Goal: Task Accomplishment & Management: Complete application form

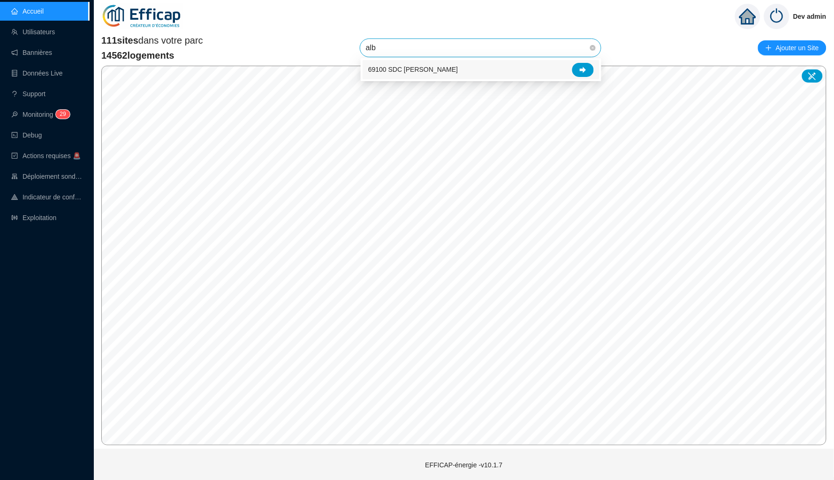
type input "albe"
click at [593, 65] on div "69100 SDC [PERSON_NAME]" at bounding box center [481, 70] width 226 height 14
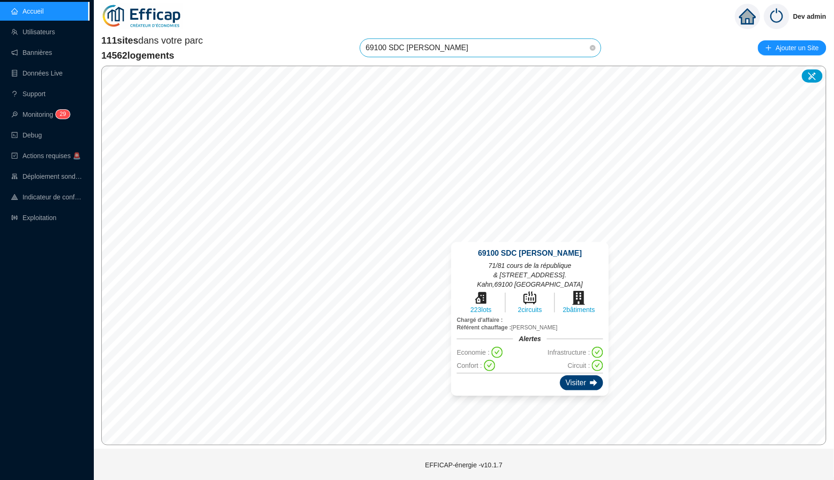
click at [579, 375] on div "Visiter" at bounding box center [581, 382] width 43 height 15
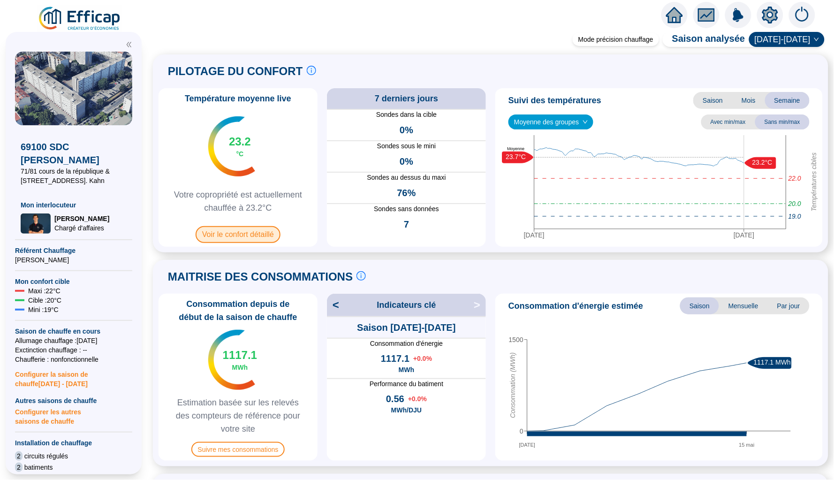
click at [261, 238] on span "Voir le confort détaillé" at bounding box center [238, 234] width 85 height 17
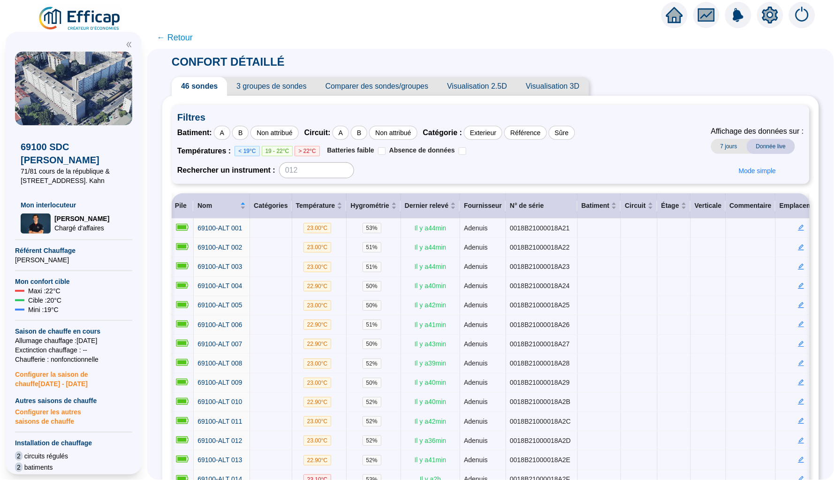
click at [499, 91] on span "Visualisation 2.5D" at bounding box center [476, 86] width 79 height 19
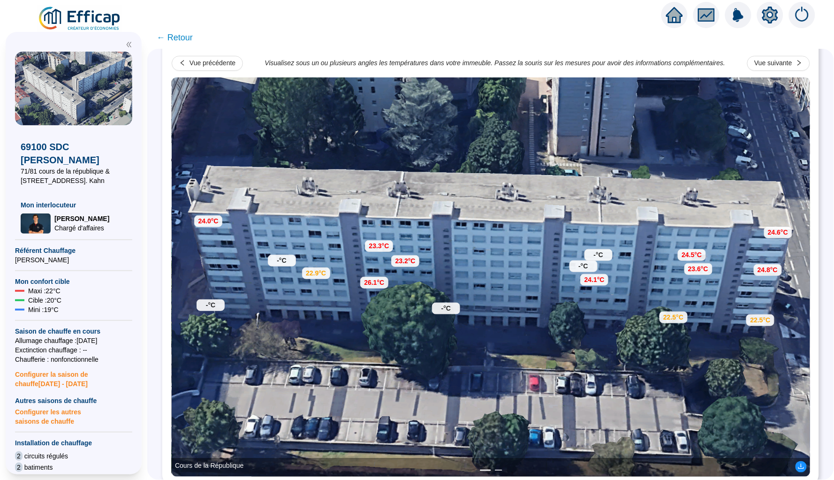
click at [497, 469] on button "2" at bounding box center [499, 469] width 8 height 1
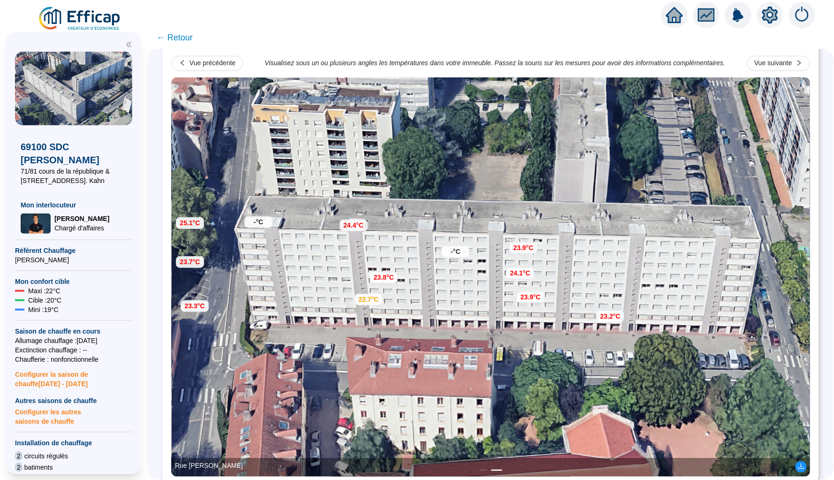
click at [497, 469] on li "2" at bounding box center [496, 469] width 11 height 1
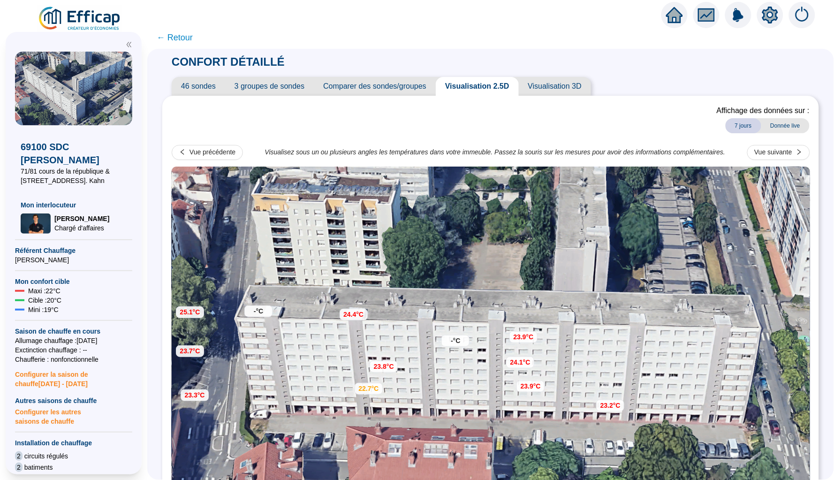
click at [219, 85] on span "46 sondes" at bounding box center [198, 86] width 53 height 19
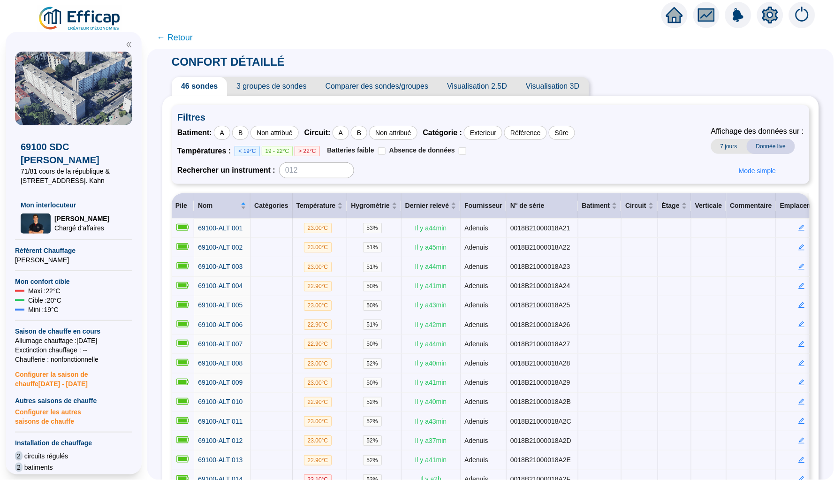
click at [174, 36] on span "← Retour" at bounding box center [175, 37] width 36 height 13
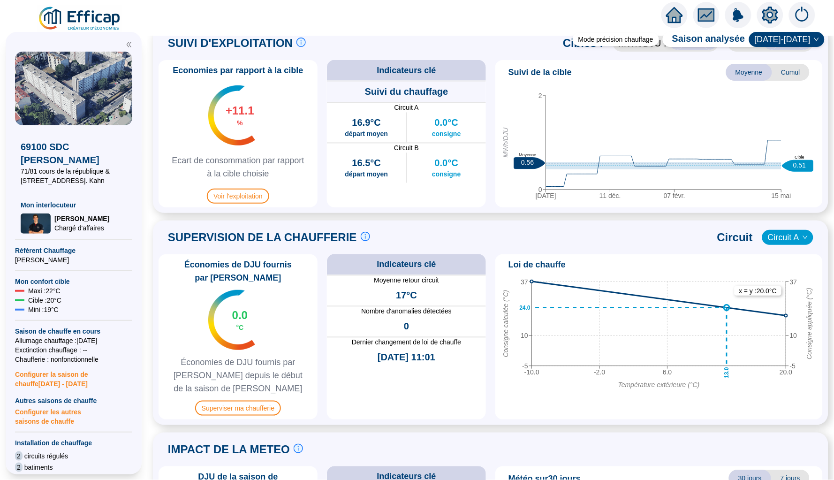
scroll to position [448, 0]
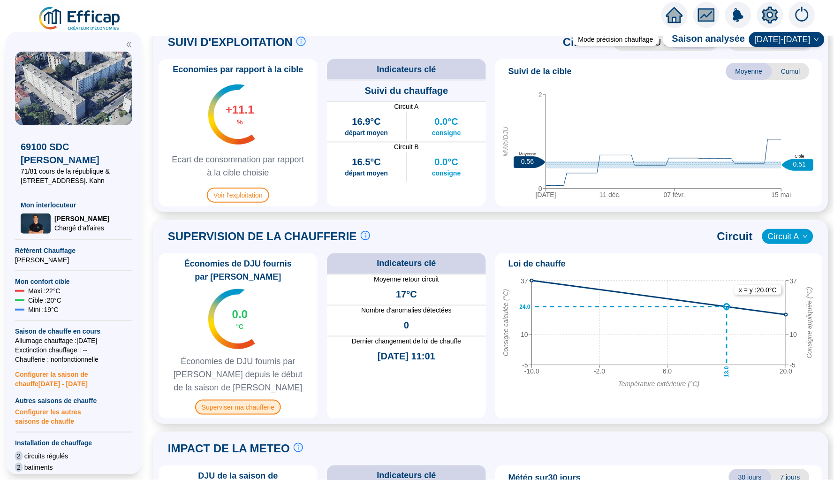
click at [251, 404] on span "Superviser ma chaufferie" at bounding box center [238, 406] width 86 height 15
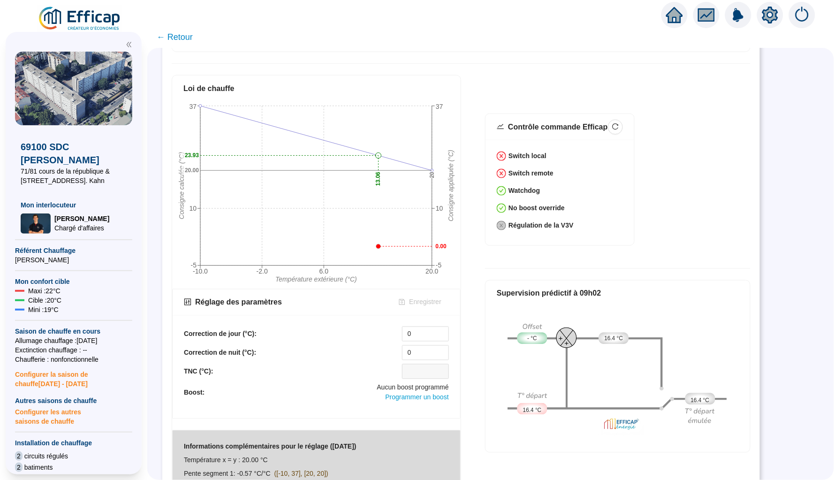
scroll to position [303, 0]
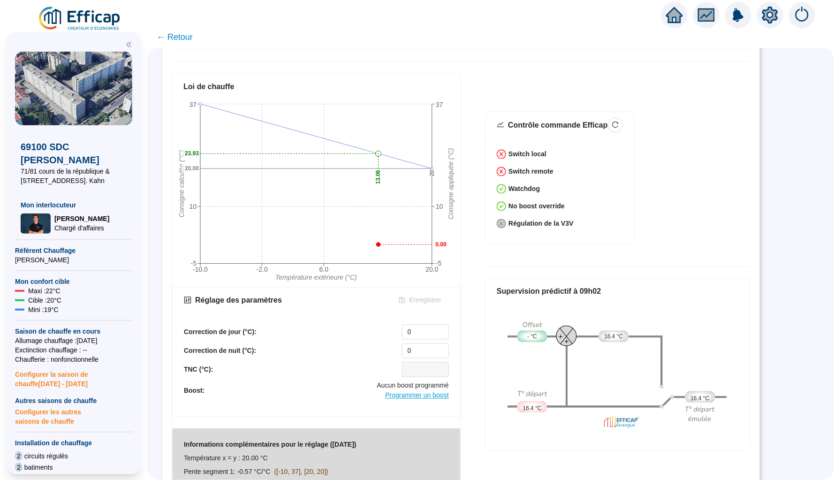
click at [410, 397] on span "Programmer un boost" at bounding box center [416, 395] width 63 height 8
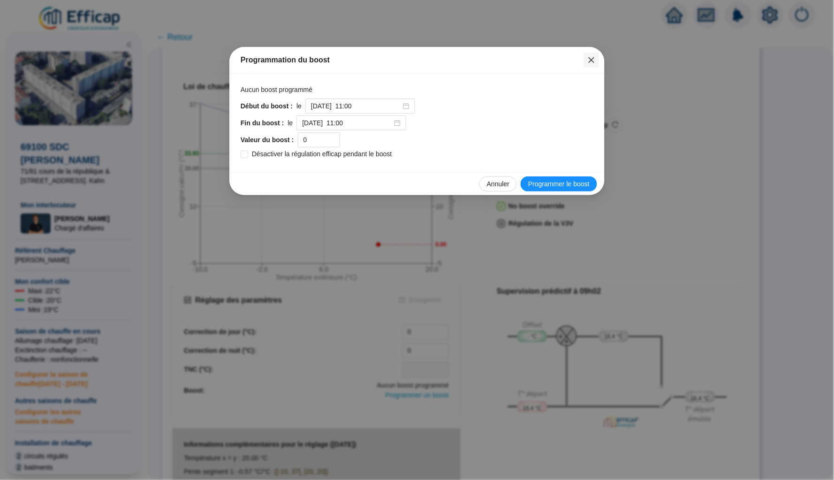
click at [595, 61] on icon "close" at bounding box center [591, 60] width 8 height 8
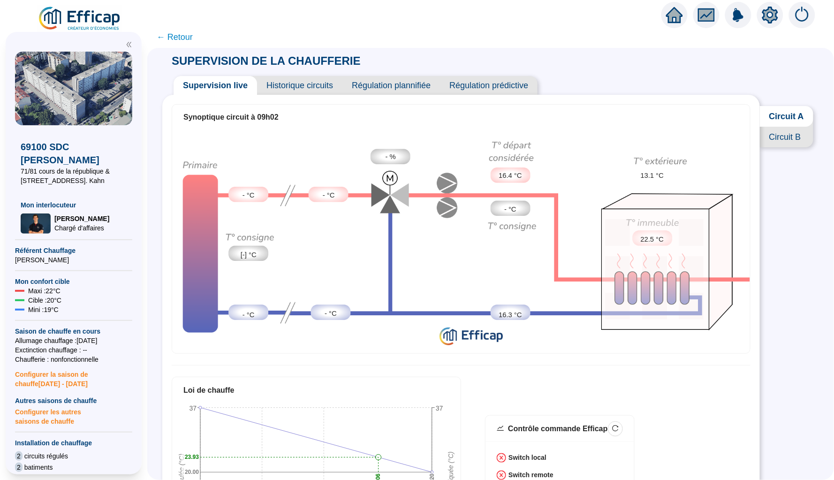
scroll to position [0, 0]
click at [318, 84] on span "Historique circuits" at bounding box center [299, 85] width 85 height 19
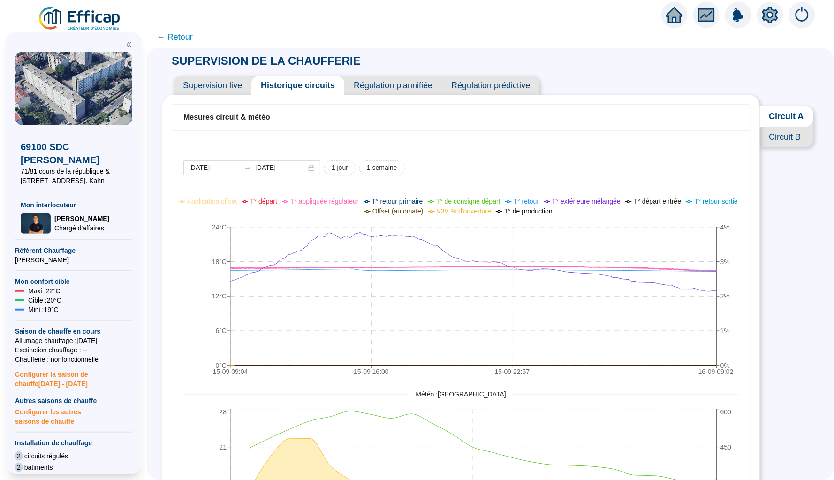
click at [216, 81] on span "Supervision live" at bounding box center [212, 85] width 78 height 19
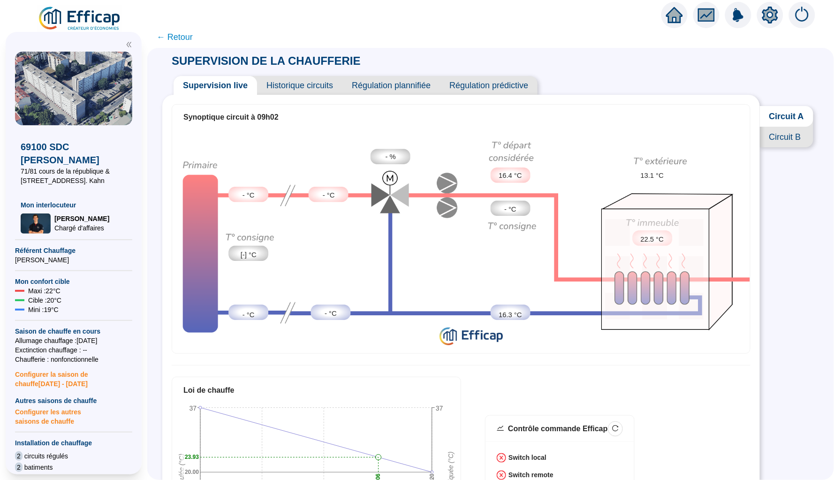
click at [789, 138] on span "Circuit B" at bounding box center [786, 137] width 53 height 21
click at [190, 37] on span "← Retour" at bounding box center [175, 36] width 36 height 13
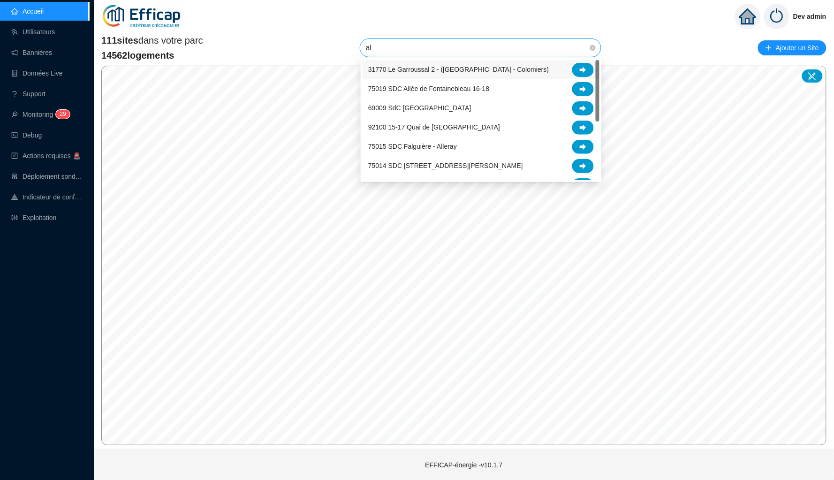
type input "alb"
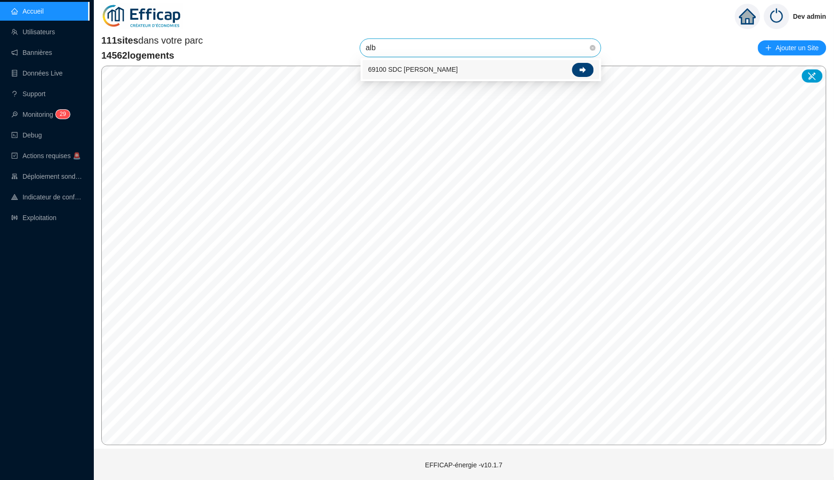
click at [590, 67] on div at bounding box center [583, 70] width 22 height 14
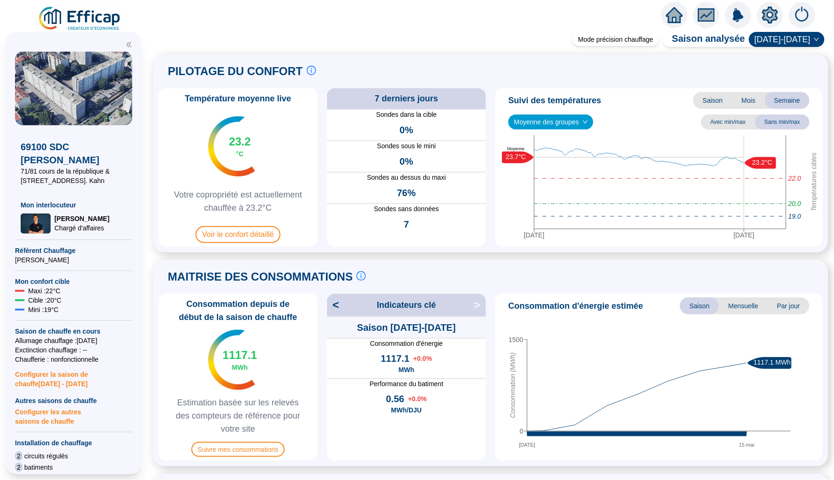
click at [581, 118] on span "Moyenne des groupes" at bounding box center [551, 122] width 74 height 14
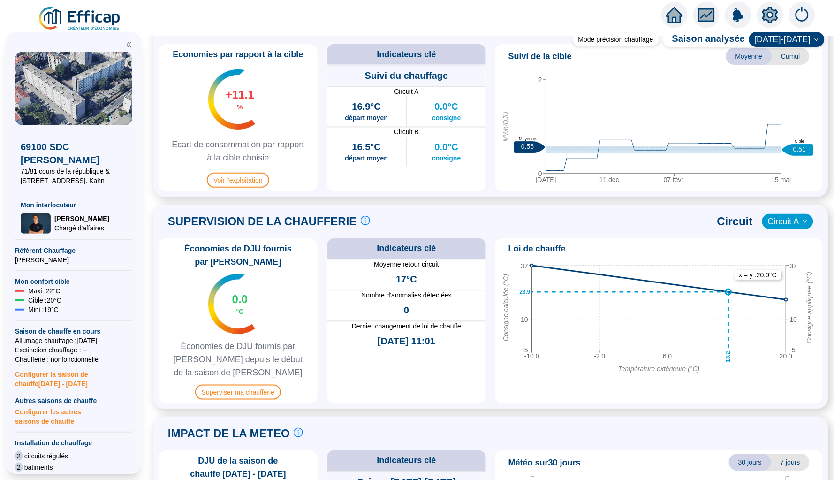
scroll to position [485, 0]
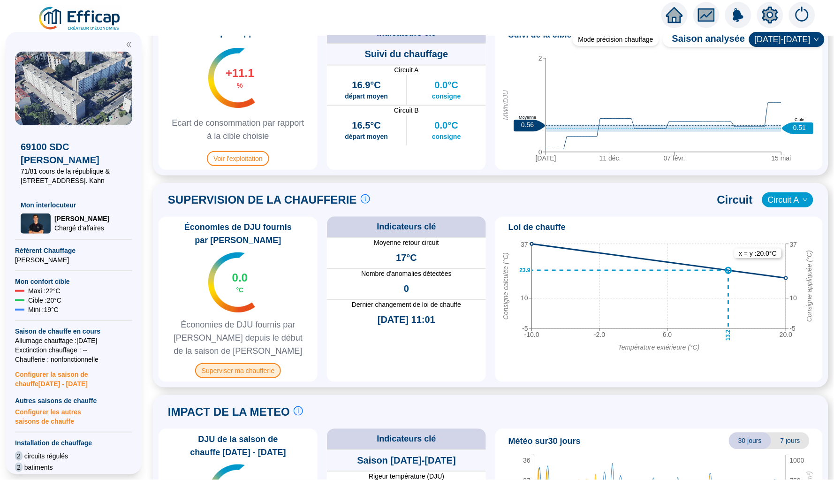
click at [228, 369] on span "Superviser ma chaufferie" at bounding box center [238, 370] width 86 height 15
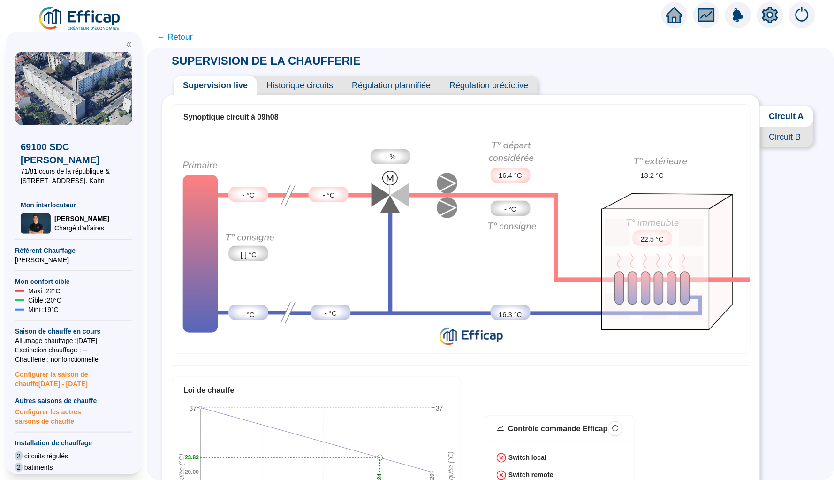
click at [170, 37] on span "← Retour" at bounding box center [175, 36] width 36 height 13
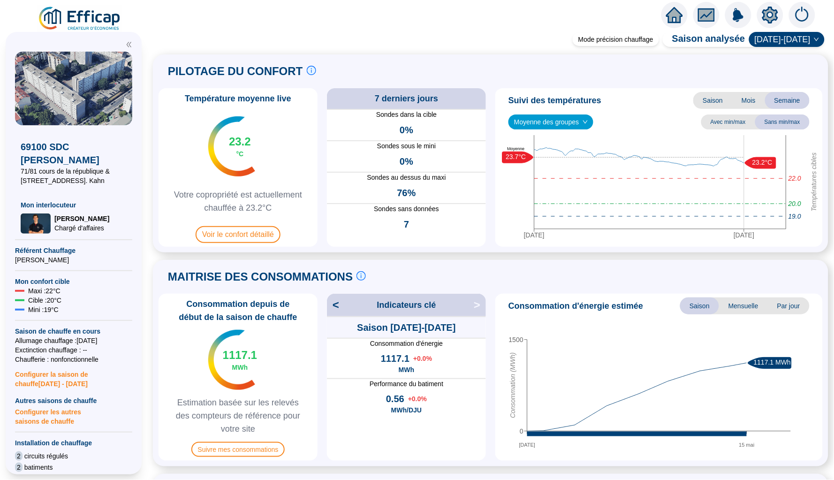
click at [765, 20] on icon "setting" at bounding box center [770, 15] width 16 height 17
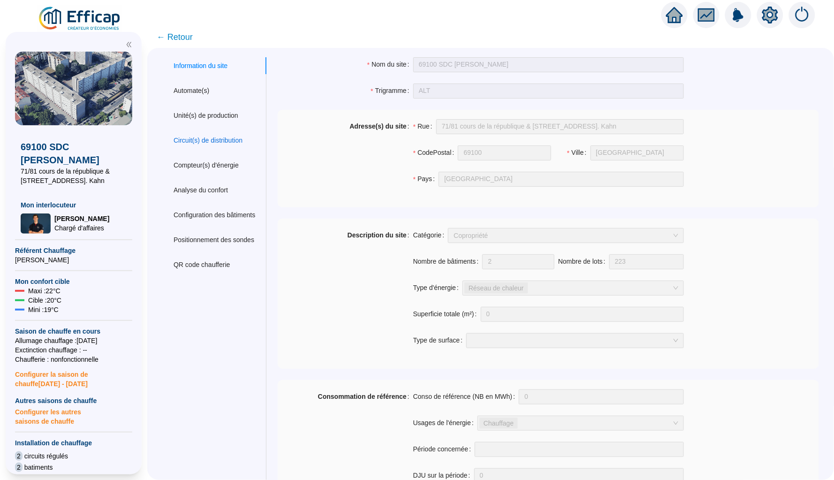
click at [216, 140] on div "Circuit(s) de distribution" at bounding box center [207, 140] width 69 height 10
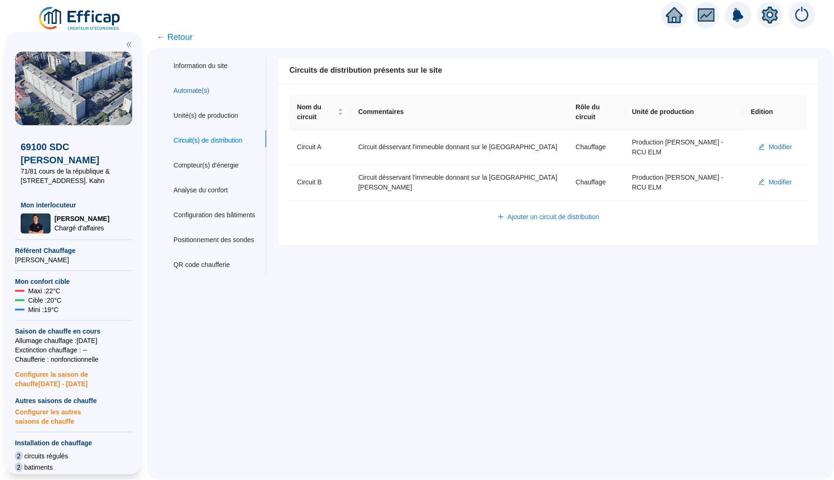
click at [203, 92] on div "Automate(s)" at bounding box center [191, 91] width 36 height 10
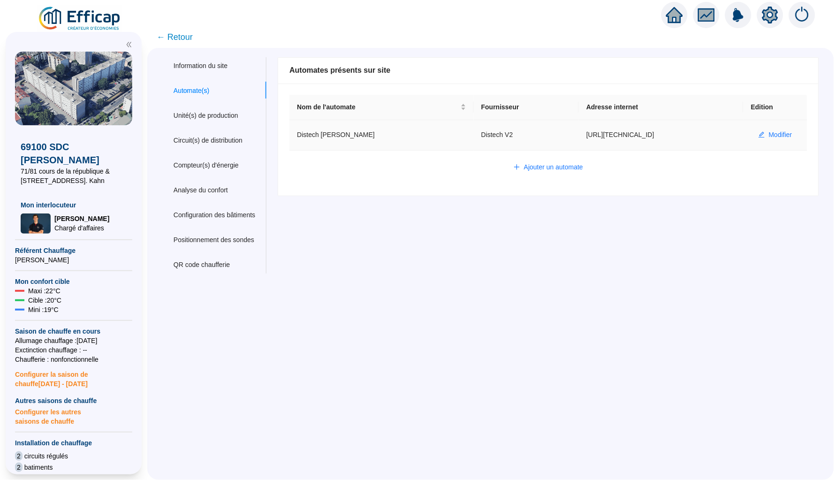
drag, startPoint x: 532, startPoint y: 133, endPoint x: 649, endPoint y: 139, distance: 116.9
click at [649, 139] on td "http://10.132.0.2:8080/albert-thomas" at bounding box center [661, 135] width 165 height 30
copy td "http://10.132.0.2:8080/albert-thomas"
click at [465, 308] on div "Information du site Automate(s) Unité(s) de production Circuit(s) de distributi…" at bounding box center [490, 264] width 686 height 432
click at [187, 36] on span "← Retour" at bounding box center [175, 36] width 36 height 13
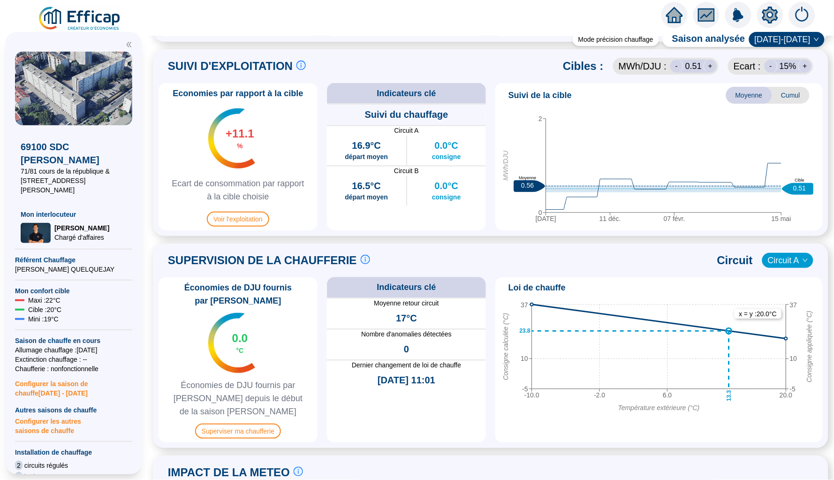
scroll to position [461, 0]
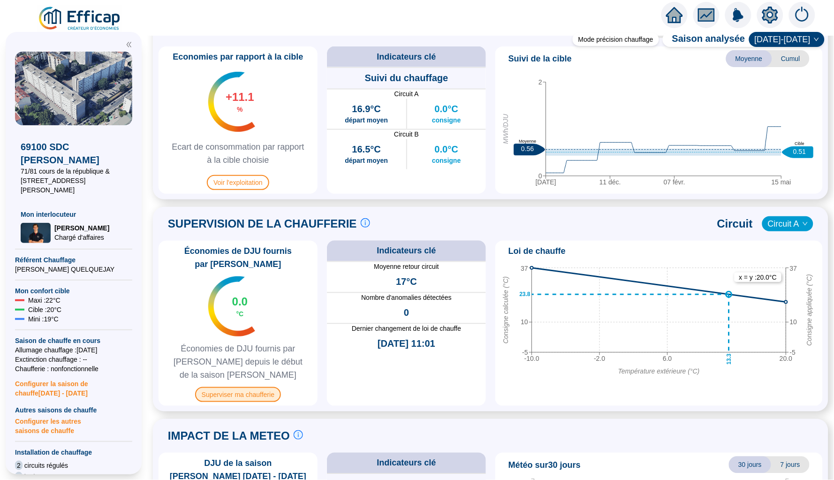
click at [248, 395] on span "Superviser ma chaufferie" at bounding box center [238, 394] width 86 height 15
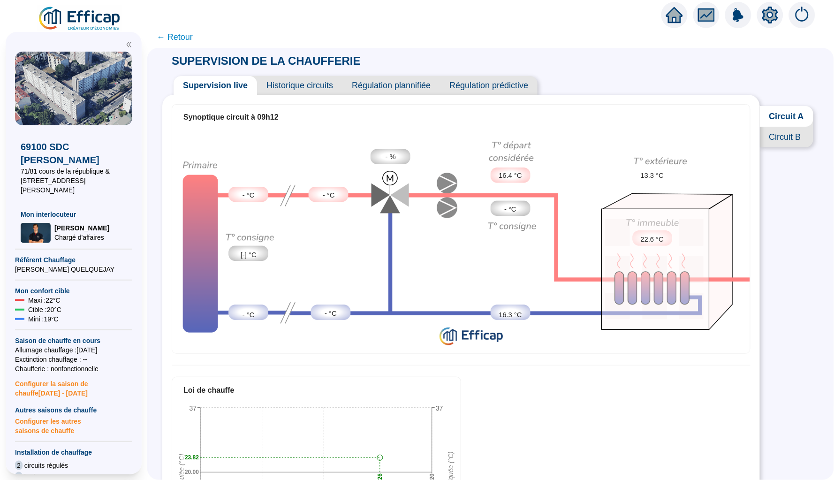
click at [308, 84] on span "Historique circuits" at bounding box center [299, 85] width 85 height 19
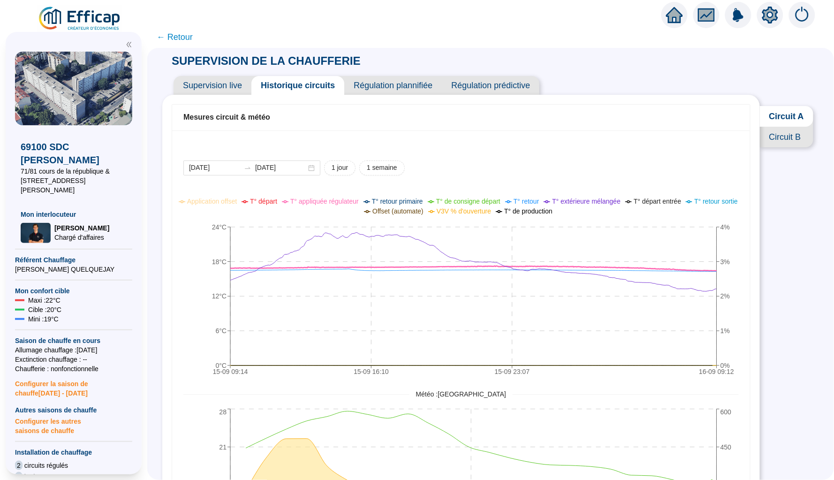
click at [177, 35] on span "← Retour" at bounding box center [175, 36] width 36 height 13
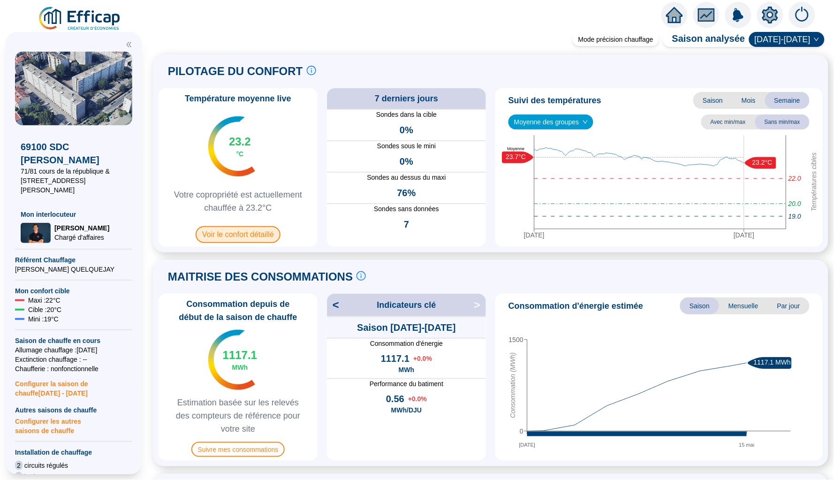
click at [243, 237] on span "Voir le confort détaillé" at bounding box center [238, 234] width 85 height 17
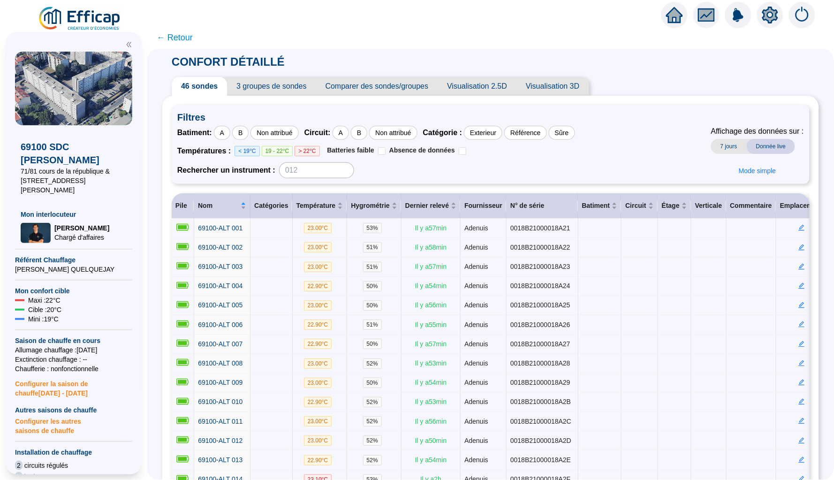
click at [173, 40] on span "← Retour" at bounding box center [175, 37] width 36 height 13
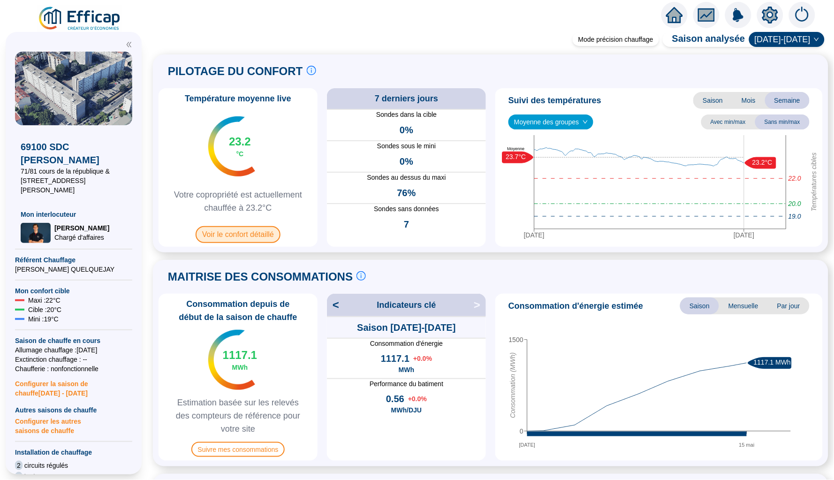
click at [250, 233] on span "Voir le confort détaillé" at bounding box center [238, 234] width 85 height 17
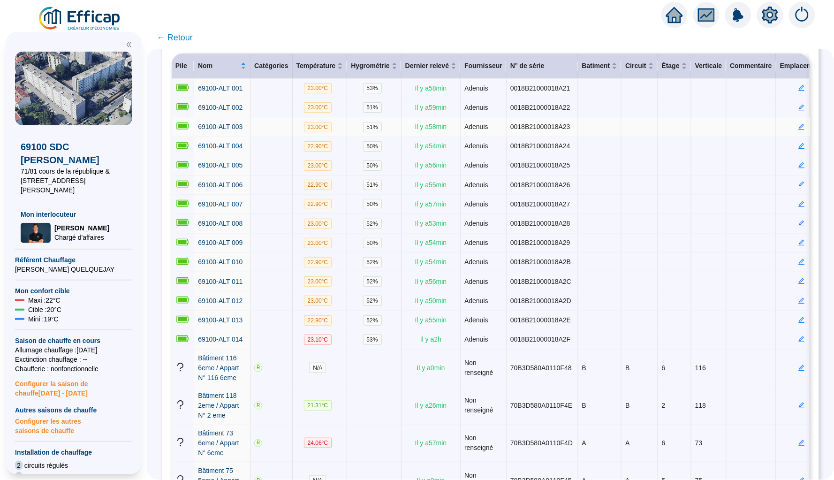
scroll to position [151, 0]
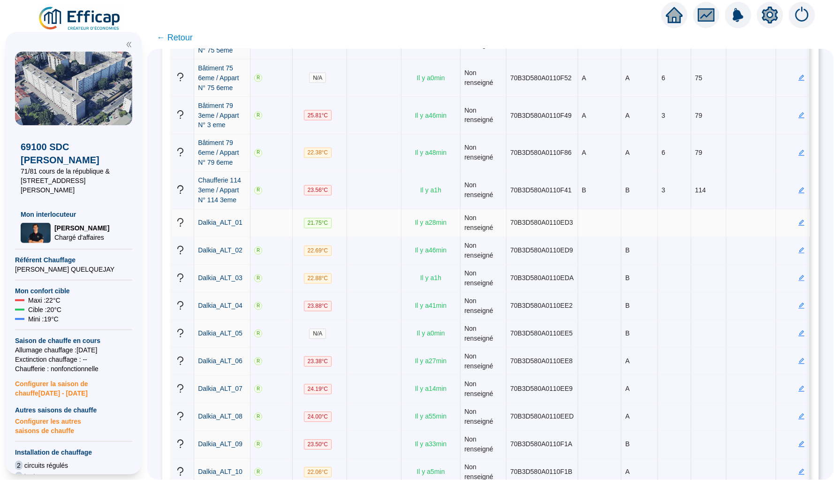
click at [368, 237] on td at bounding box center [374, 223] width 54 height 28
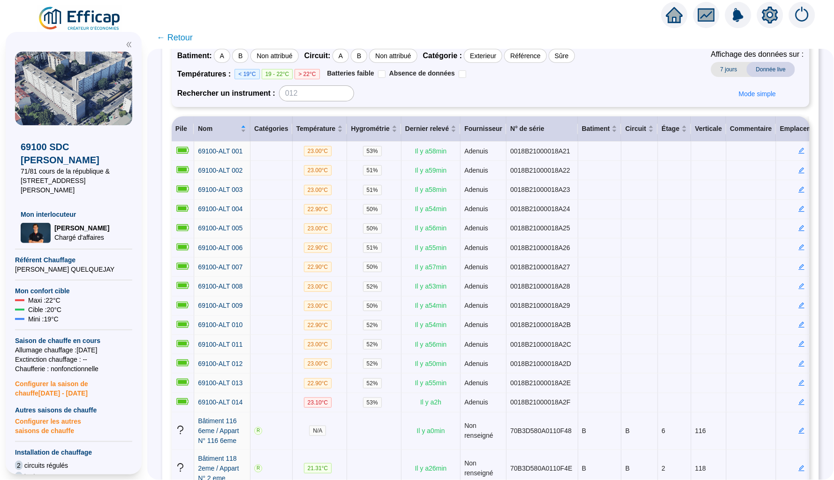
scroll to position [8, 0]
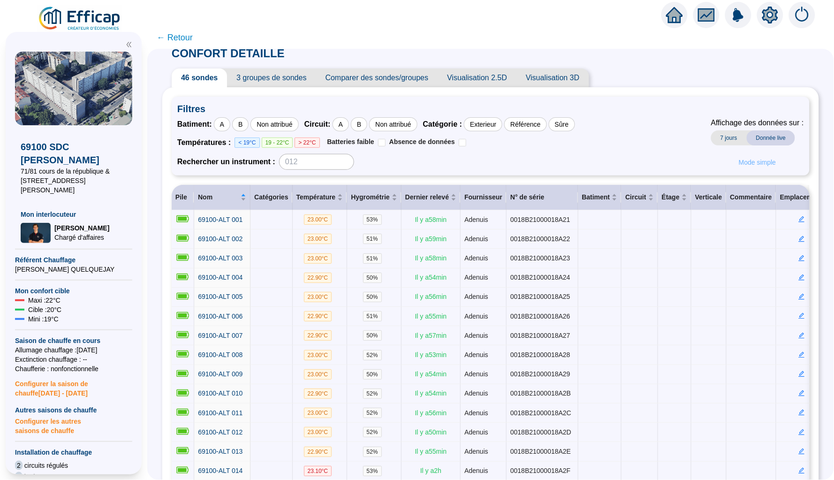
click at [748, 164] on span "Mode simple" at bounding box center [756, 163] width 37 height 10
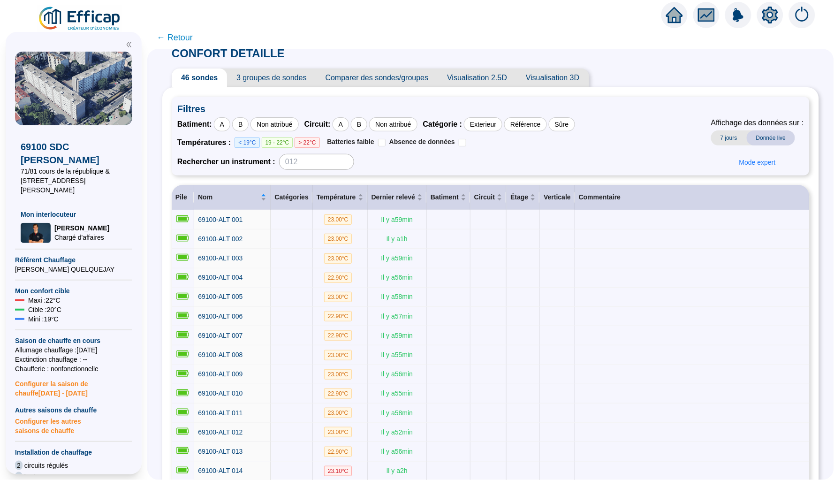
click at [754, 170] on div "Filtres Batiment : A B Non attribué Circuit : A B Non attribué Catégorie : Exte…" at bounding box center [491, 136] width 638 height 79
click at [754, 159] on span "Mode expert" at bounding box center [757, 163] width 37 height 10
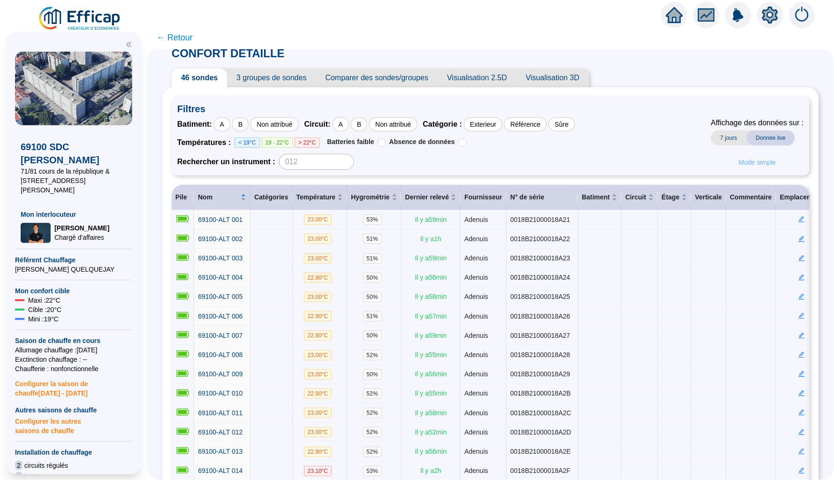
click at [767, 159] on span "Mode simple" at bounding box center [756, 163] width 37 height 10
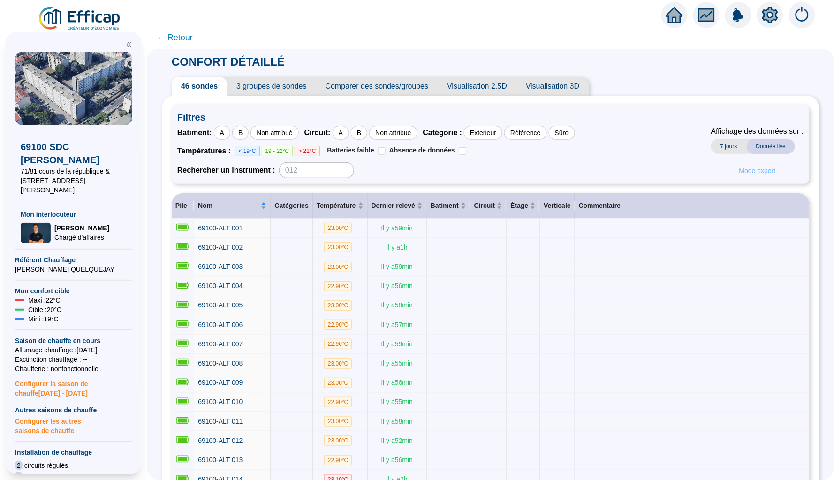
scroll to position [0, 0]
click at [757, 171] on span "Mode expert" at bounding box center [757, 171] width 37 height 10
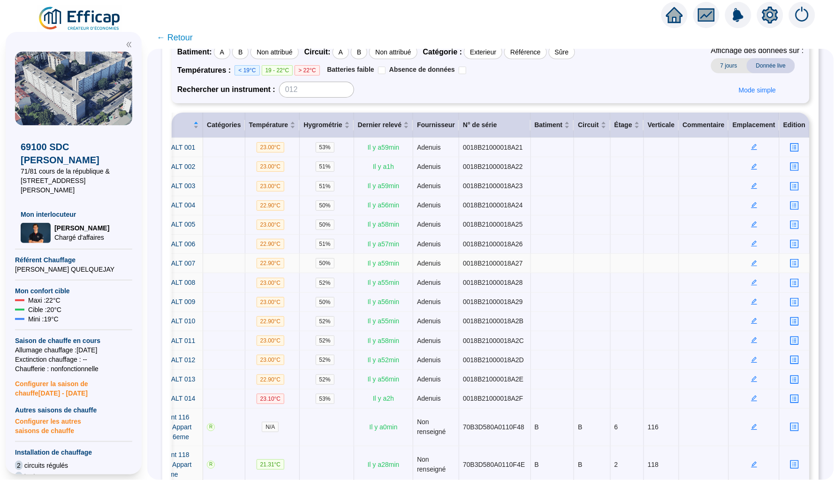
scroll to position [0, 64]
click at [753, 254] on td at bounding box center [754, 243] width 51 height 19
click at [753, 247] on icon "edit" at bounding box center [754, 244] width 6 height 6
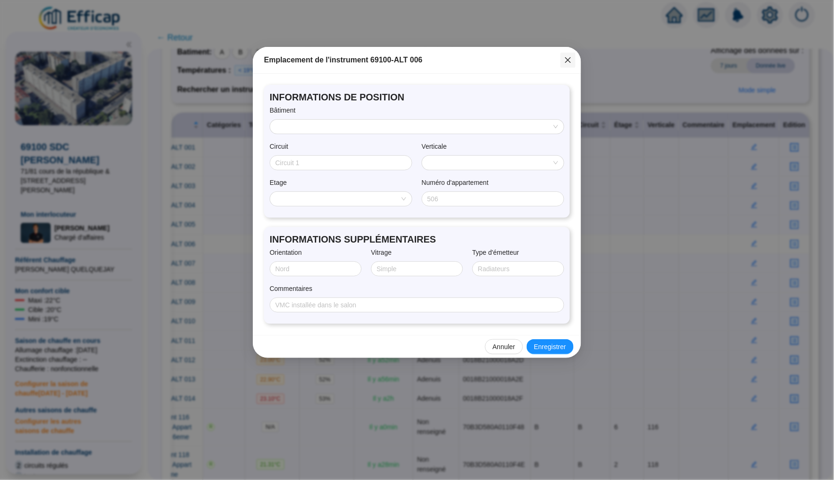
click at [567, 60] on icon "close" at bounding box center [568, 60] width 6 height 6
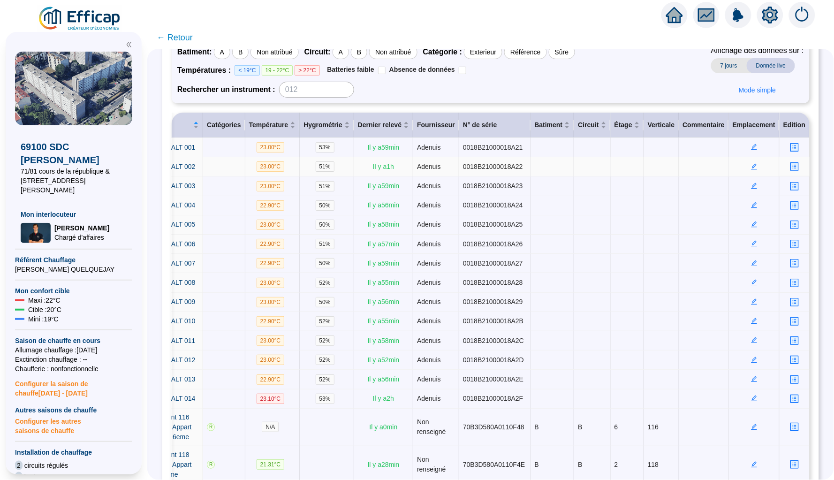
click at [754, 172] on td at bounding box center [754, 166] width 51 height 19
click at [754, 168] on icon "edit" at bounding box center [754, 166] width 7 height 7
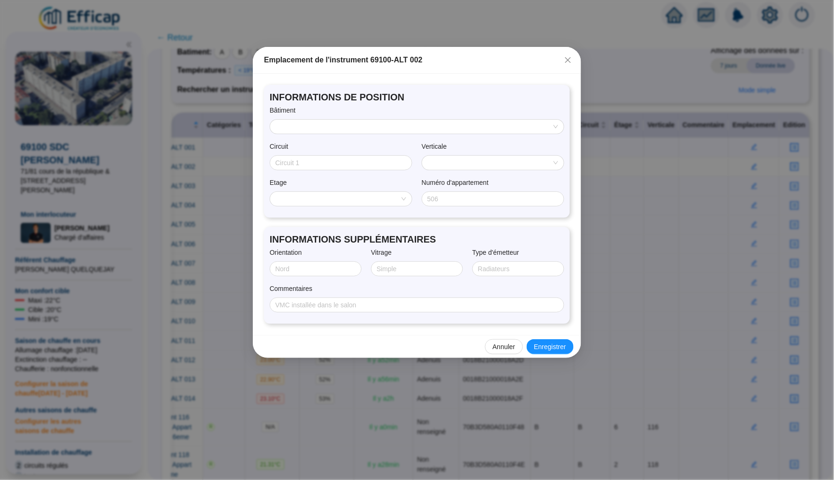
click at [332, 128] on input "search" at bounding box center [413, 127] width 274 height 14
click at [388, 193] on input "search" at bounding box center [337, 199] width 122 height 14
click at [395, 180] on div "Etage" at bounding box center [341, 185] width 143 height 14
click at [570, 59] on icon "close" at bounding box center [568, 60] width 8 height 8
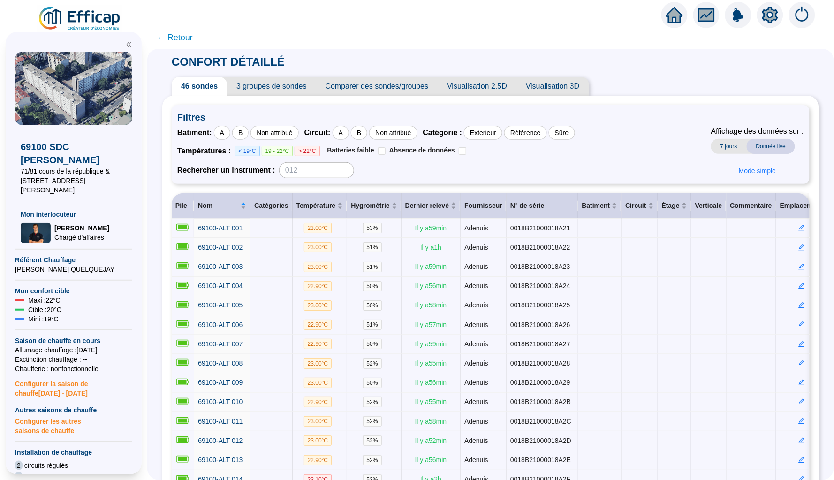
scroll to position [0, 0]
click at [173, 35] on span "← Retour" at bounding box center [175, 37] width 36 height 13
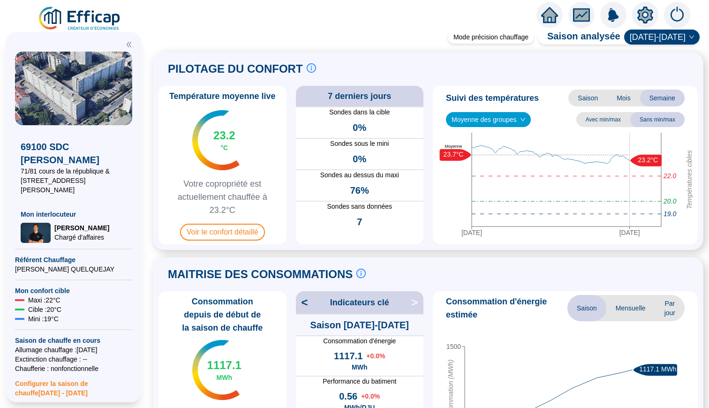
click at [233, 227] on span "Voir le confort détaillé" at bounding box center [222, 232] width 85 height 17
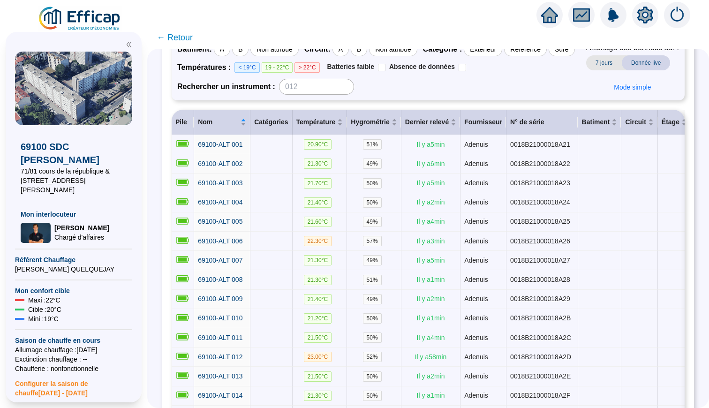
scroll to position [89, 0]
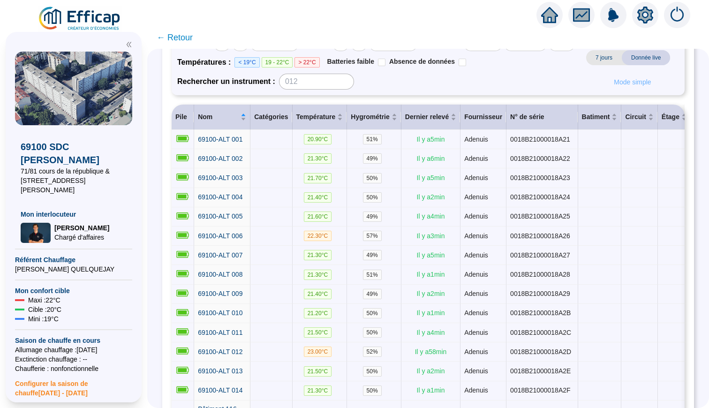
click at [632, 90] on button "Mode simple" at bounding box center [632, 82] width 52 height 15
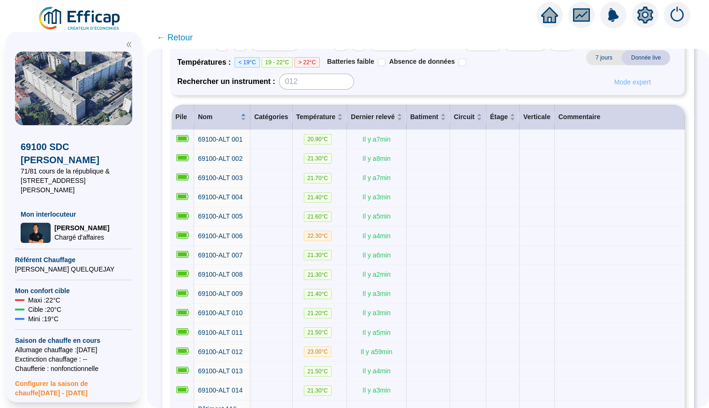
click at [632, 90] on button "Mode expert" at bounding box center [633, 82] width 52 height 15
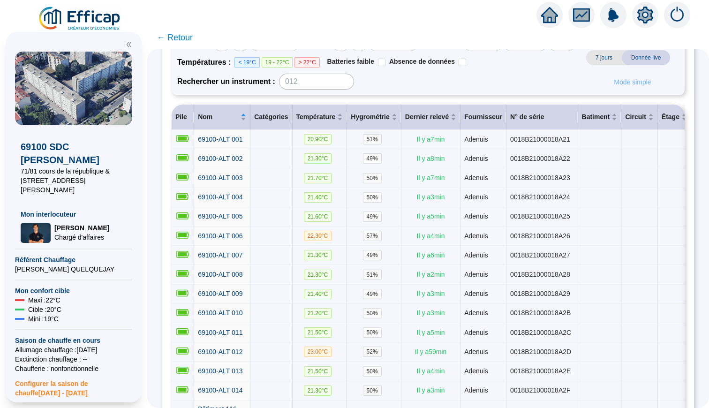
click at [632, 90] on button "Mode simple" at bounding box center [632, 82] width 52 height 15
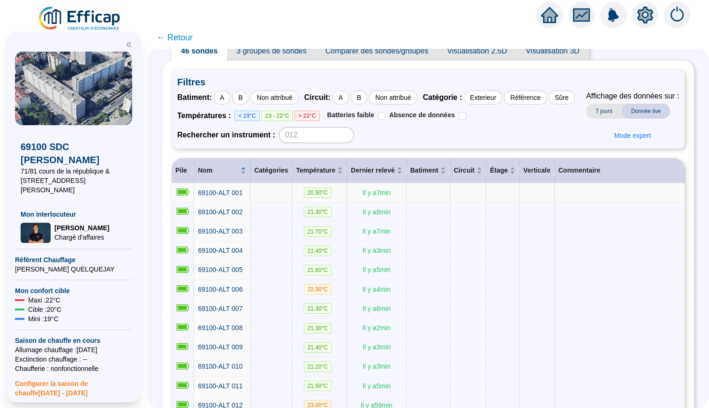
scroll to position [16, 0]
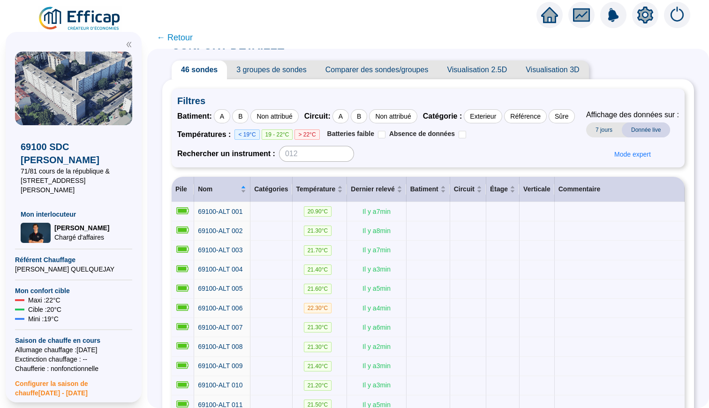
click at [181, 38] on span "← Retour" at bounding box center [175, 37] width 36 height 13
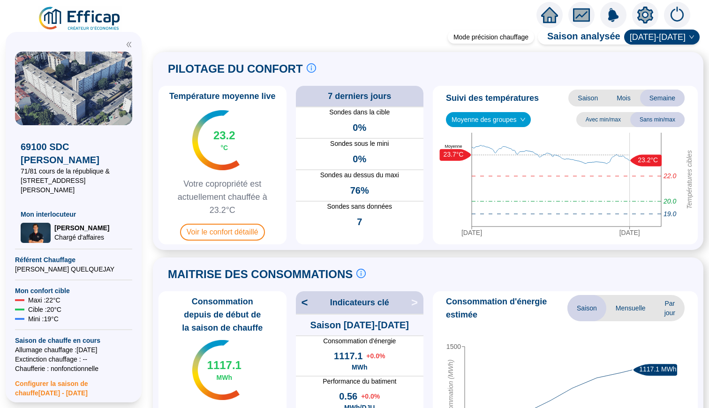
click at [543, 19] on icon "home" at bounding box center [549, 15] width 17 height 17
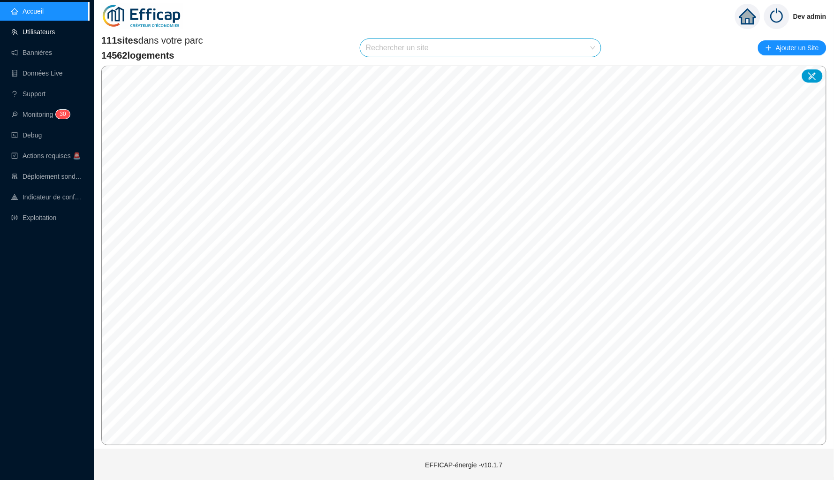
click at [52, 30] on link "Utilisateurs" at bounding box center [33, 32] width 44 height 8
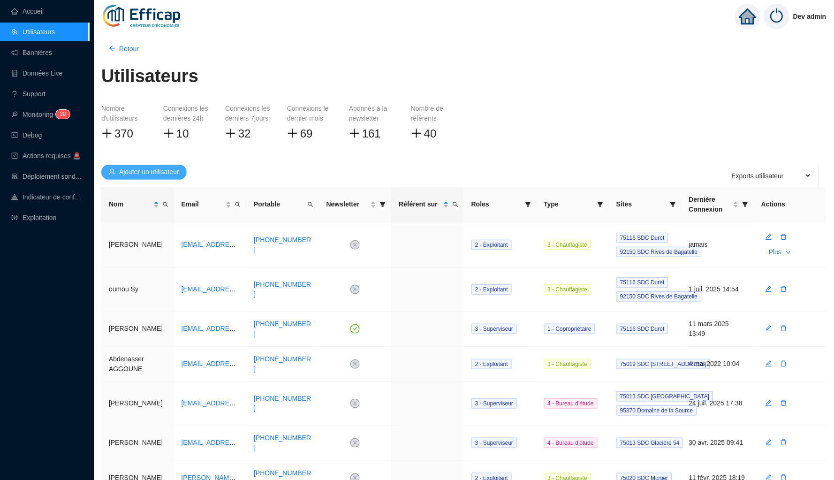
click at [154, 171] on span "Ajouter un utilisateur" at bounding box center [149, 172] width 60 height 10
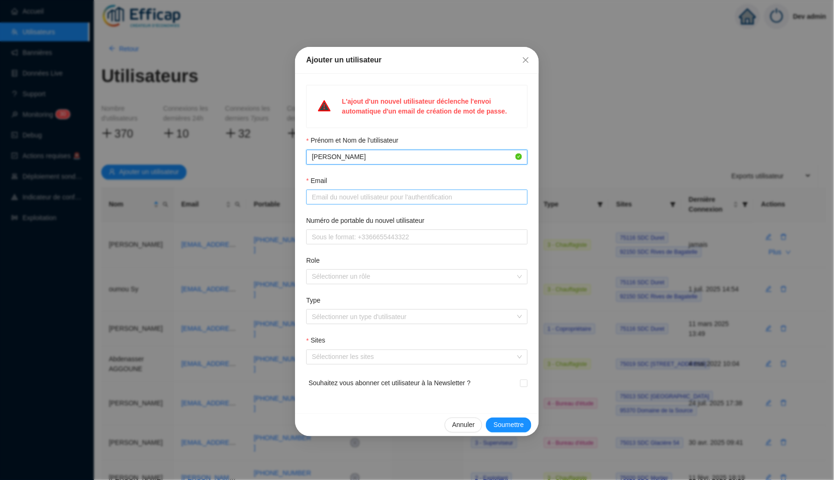
type input "[PERSON_NAME]"
click at [345, 189] on span at bounding box center [416, 196] width 221 height 15
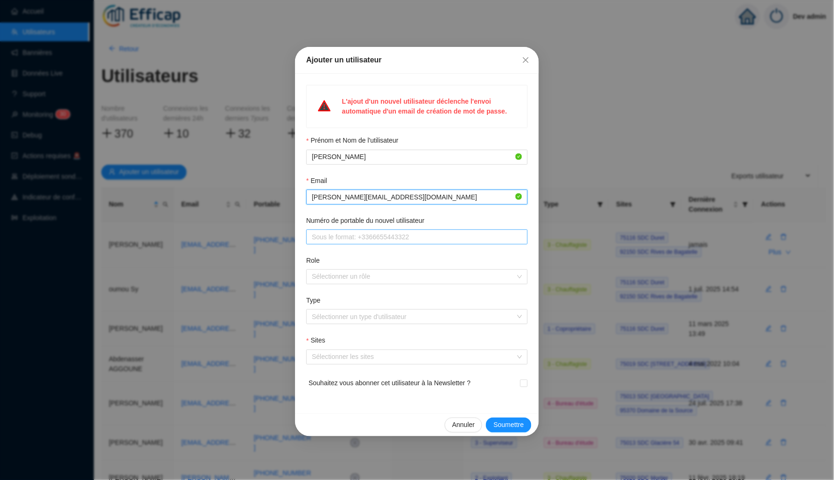
type input "[PERSON_NAME][EMAIL_ADDRESS][DOMAIN_NAME]"
click at [373, 273] on div at bounding box center [412, 276] width 208 height 13
type input "[PHONE_NUMBER]"
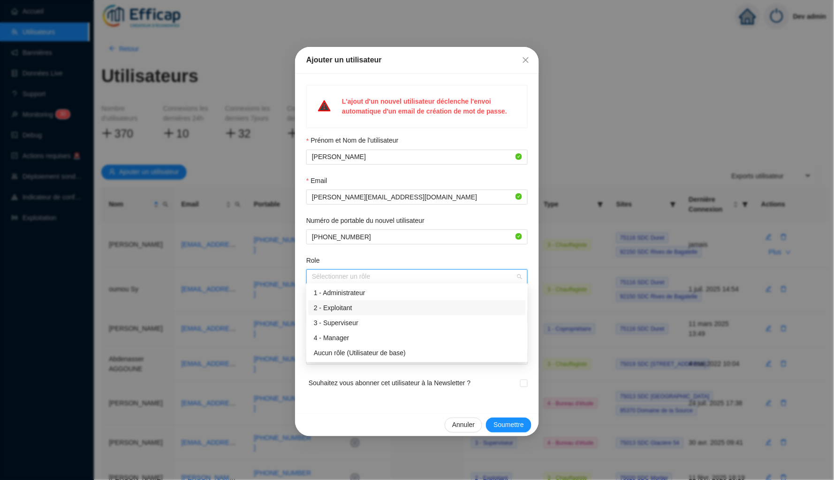
click at [378, 311] on div "2 - Exploitant" at bounding box center [417, 308] width 206 height 10
click at [409, 256] on div "Role" at bounding box center [416, 263] width 221 height 14
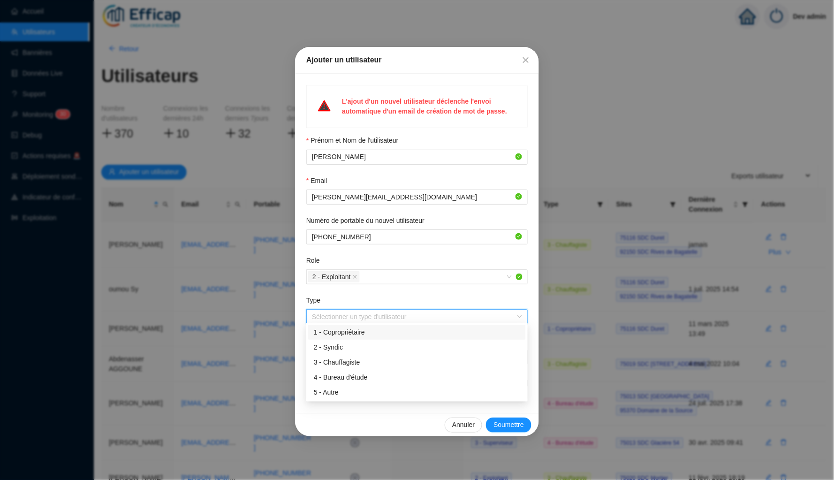
click at [390, 317] on input "Type" at bounding box center [413, 316] width 202 height 14
click at [376, 365] on div "3 - Chauffagiste" at bounding box center [417, 362] width 206 height 10
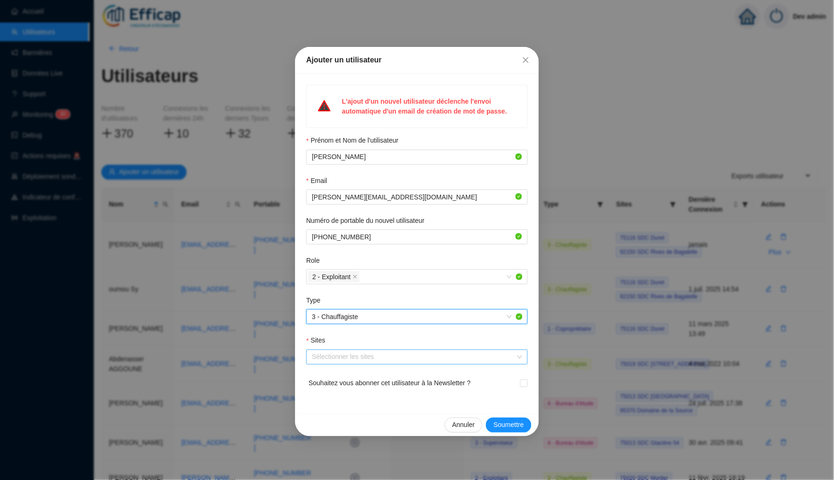
click at [375, 355] on div at bounding box center [412, 356] width 208 height 13
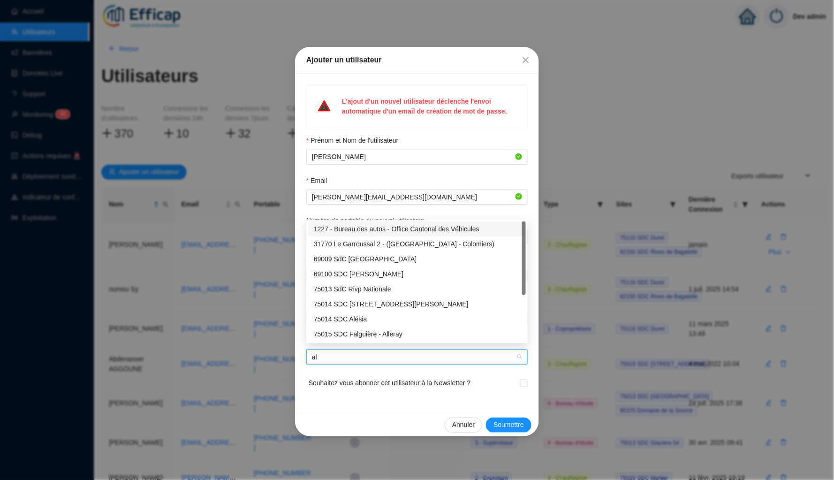
type input "alb"
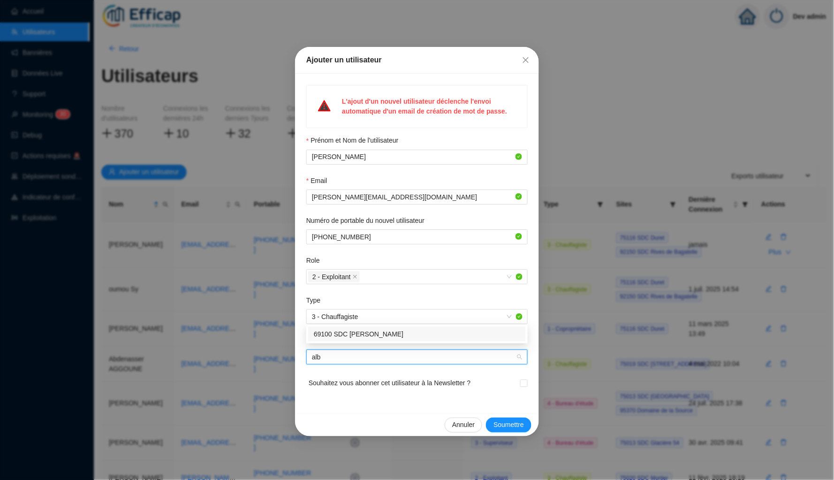
click at [380, 331] on div "69100 SDC [PERSON_NAME]" at bounding box center [417, 334] width 206 height 10
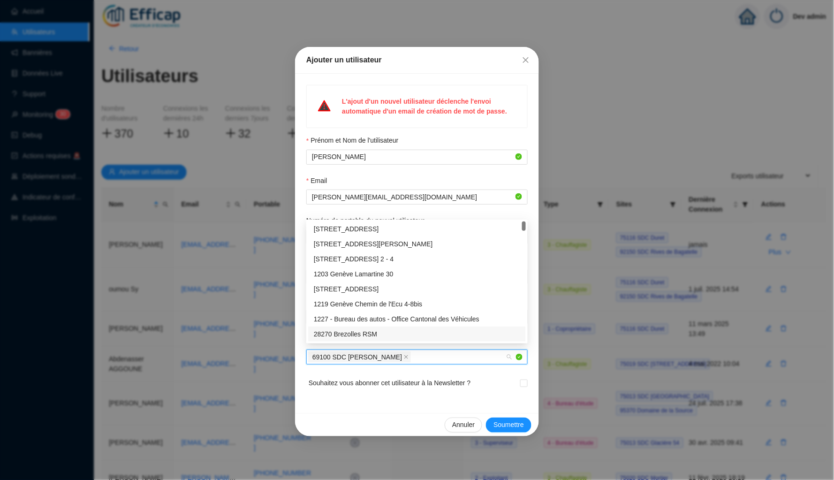
click at [414, 378] on span "Souhaitez vous abonner cet utilisateur à la Newsletter ?" at bounding box center [389, 389] width 162 height 22
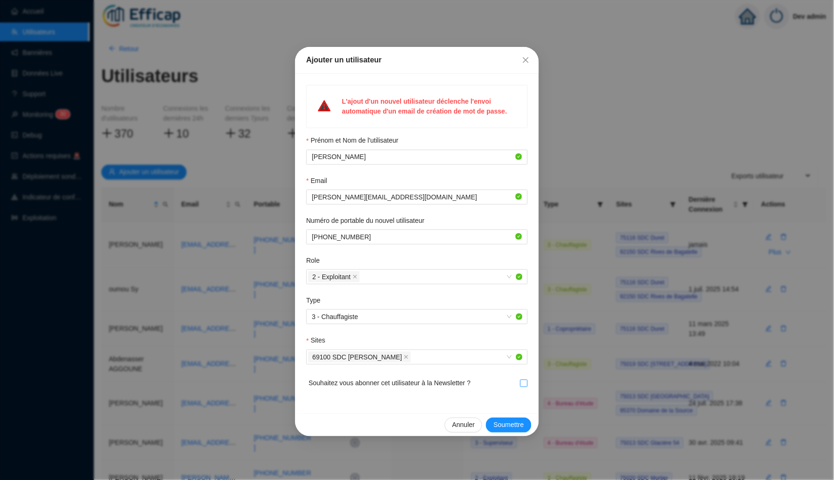
click at [524, 381] on input "checkbox" at bounding box center [523, 382] width 7 height 7
click at [523, 380] on input "checkbox" at bounding box center [523, 382] width 7 height 7
drag, startPoint x: 513, startPoint y: 418, endPoint x: 517, endPoint y: 377, distance: 41.0
click at [517, 378] on div "Ajouter un utilisateur L'ajout d'un nouvel utilisateur déclenche l'envoi automa…" at bounding box center [417, 241] width 244 height 389
click at [518, 376] on div "Souhaitez vous abonner cet utilisateur à la Newsletter ?" at bounding box center [416, 389] width 221 height 26
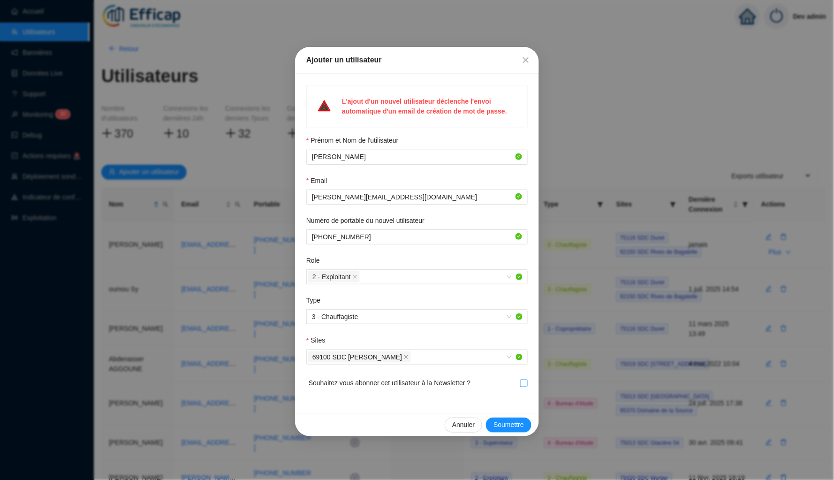
click at [521, 379] on input "checkbox" at bounding box center [523, 382] width 7 height 7
click at [521, 380] on input "checkbox" at bounding box center [523, 382] width 7 height 7
checkbox input "false"
click at [504, 420] on span "Soumettre" at bounding box center [508, 425] width 30 height 10
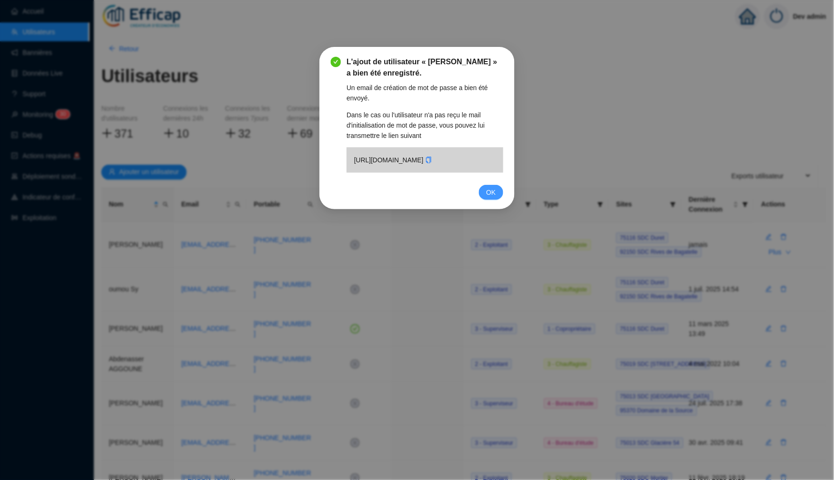
click at [491, 197] on span "OK" at bounding box center [490, 192] width 9 height 10
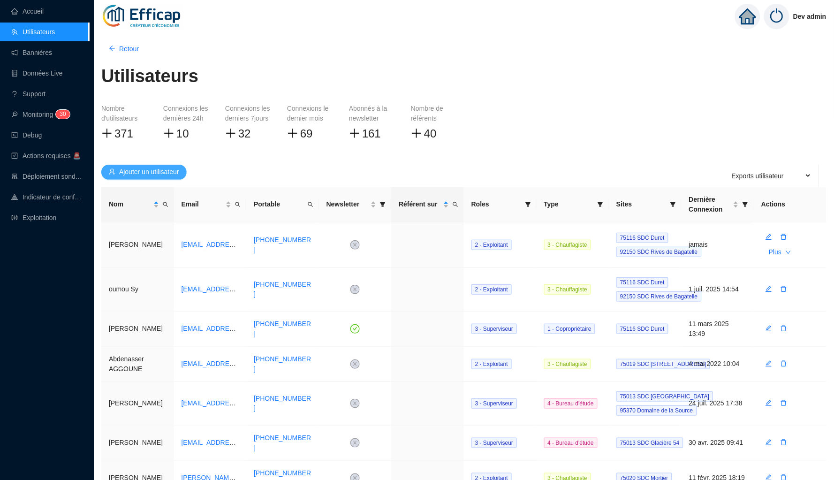
click at [162, 171] on span "Ajouter un utilisateur" at bounding box center [149, 172] width 60 height 10
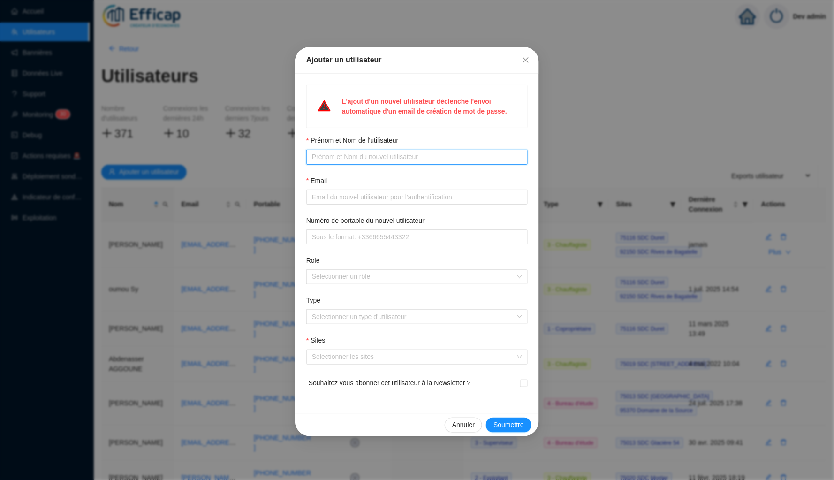
click at [335, 158] on input "Prénom et Nom de l'utilisateur" at bounding box center [416, 157] width 208 height 10
type input "[PERSON_NAME]"
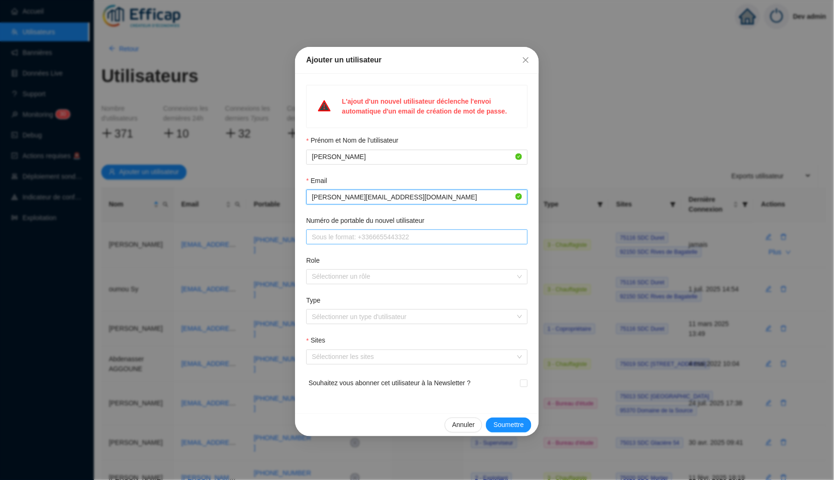
type input "[PERSON_NAME][EMAIL_ADDRESS][DOMAIN_NAME]"
click at [383, 273] on div at bounding box center [412, 276] width 208 height 13
type input "[PHONE_NUMBER]"
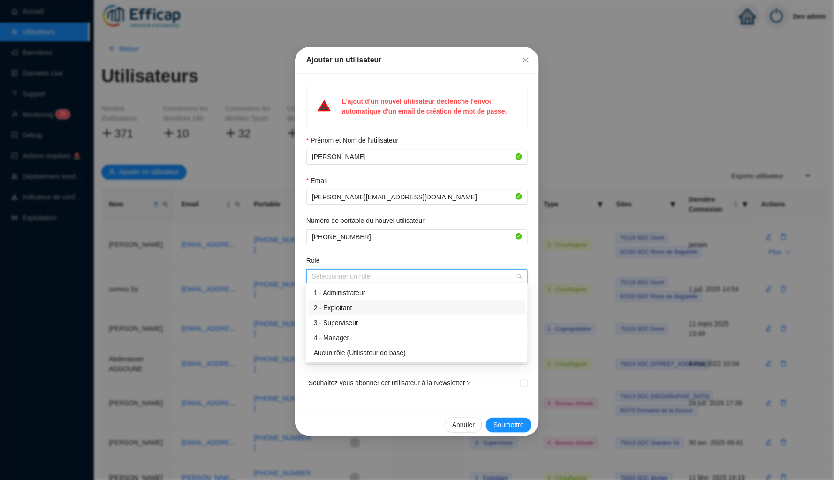
click at [377, 312] on div "2 - Exploitant" at bounding box center [417, 308] width 206 height 10
click at [318, 390] on span "Souhaitez vous abonner cet utilisateur à la Newsletter ?" at bounding box center [389, 389] width 162 height 22
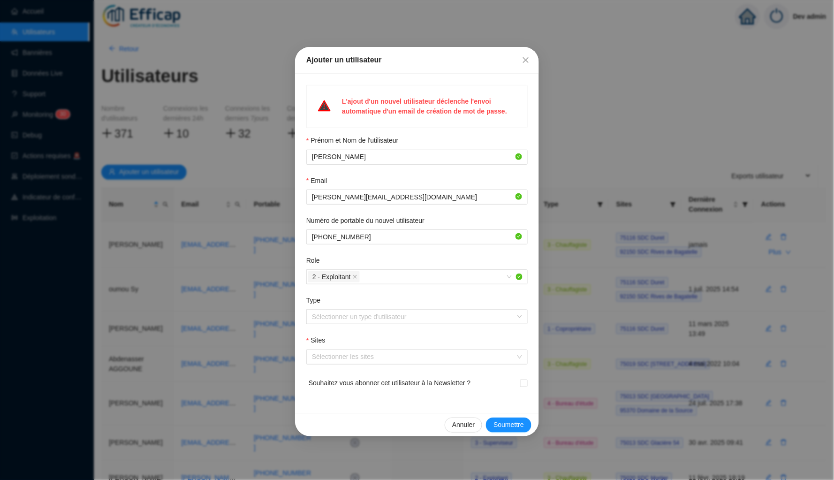
click at [345, 304] on div "Type" at bounding box center [416, 302] width 221 height 14
click at [344, 310] on input "Type" at bounding box center [413, 316] width 202 height 14
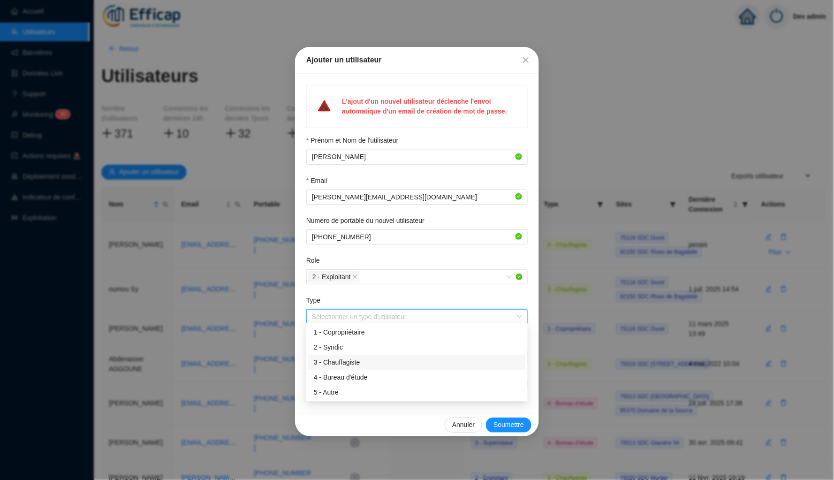
click at [347, 360] on div "3 - Chauffagiste" at bounding box center [417, 362] width 206 height 10
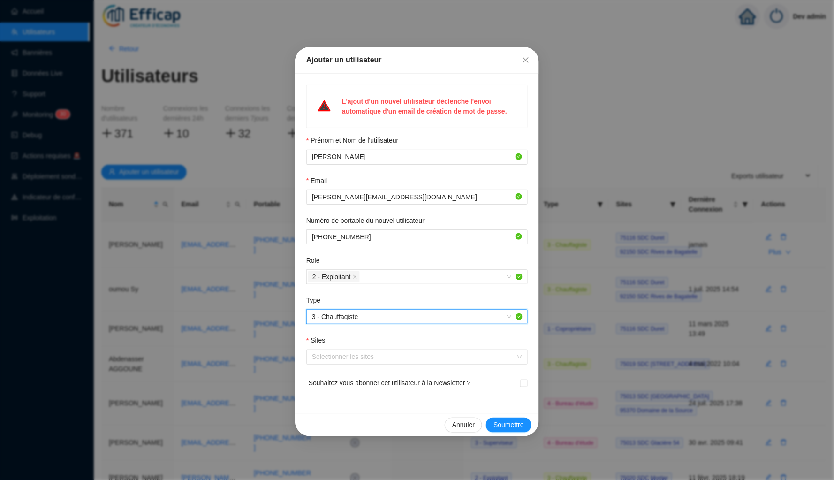
click at [369, 399] on div "L'ajout d'un nouvel utilisateur déclenche l'envoi automatique d'un email de cré…" at bounding box center [417, 243] width 244 height 339
click at [380, 351] on div at bounding box center [412, 356] width 208 height 13
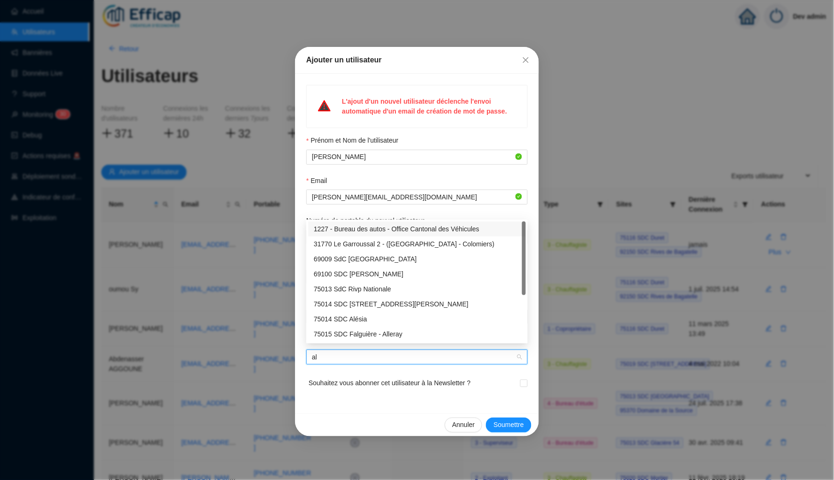
type input "alb"
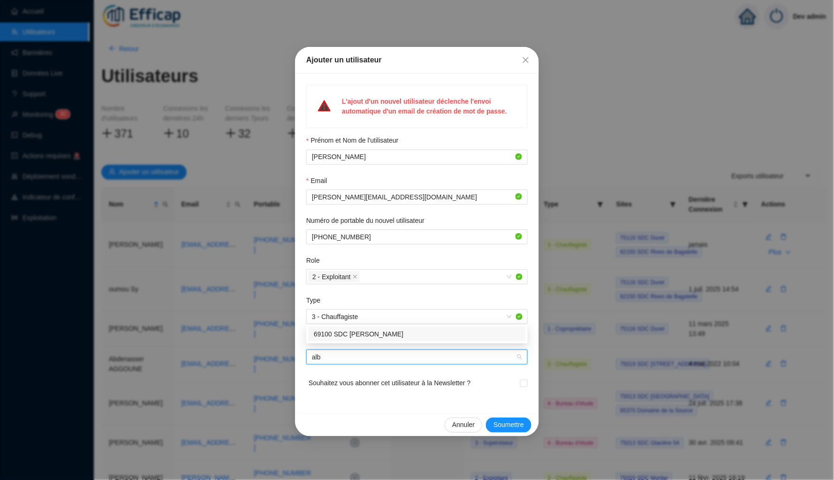
click at [399, 332] on div "69100 SDC [PERSON_NAME]" at bounding box center [417, 334] width 206 height 10
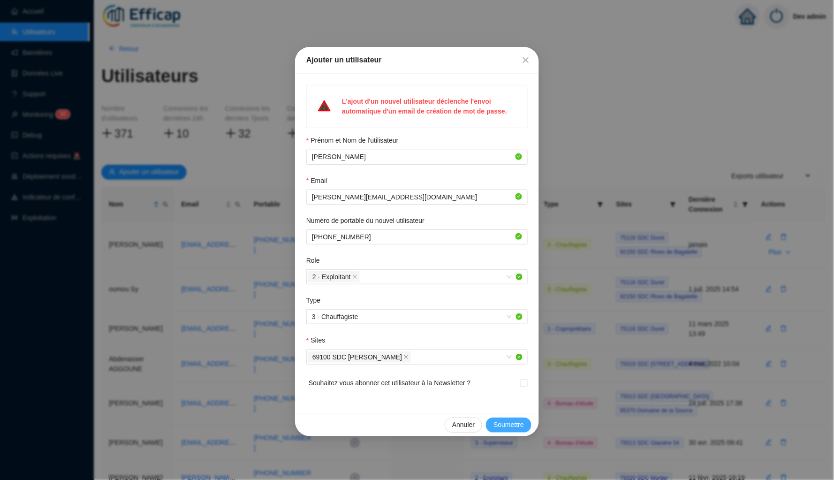
click at [492, 417] on button "Soumettre" at bounding box center [508, 424] width 45 height 15
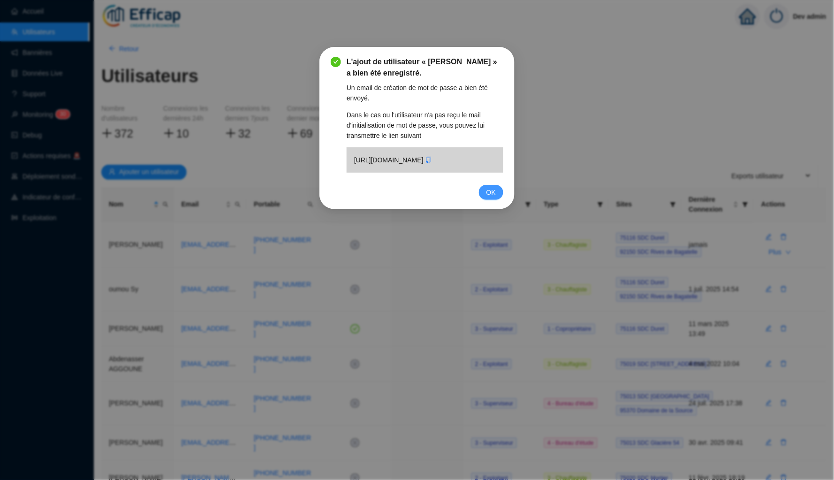
click at [498, 200] on button "OK" at bounding box center [491, 192] width 24 height 15
